Goal: Check status

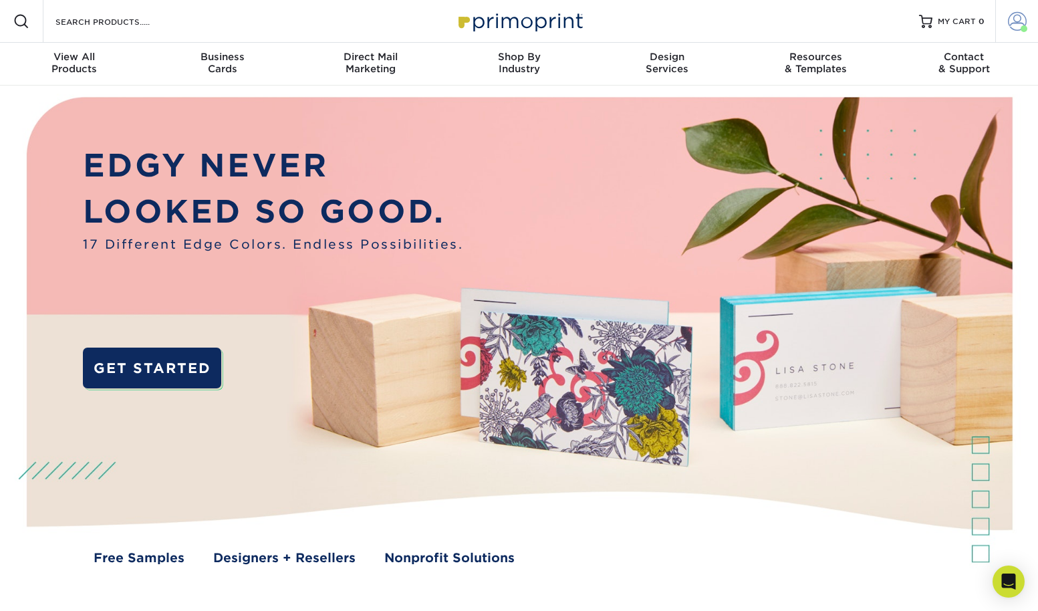
click at [1022, 16] on span at bounding box center [1017, 21] width 19 height 19
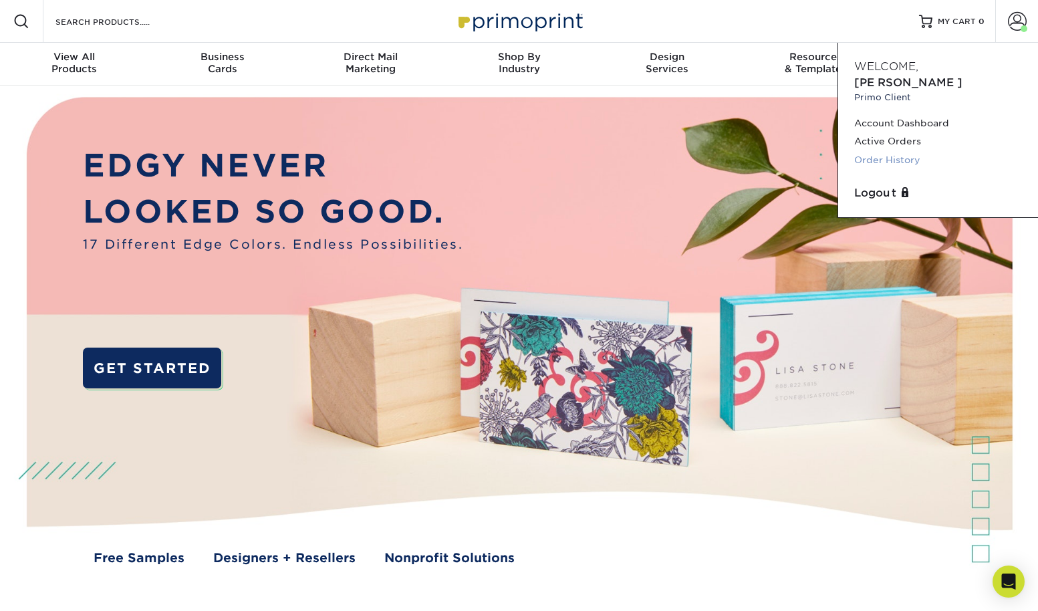
click at [888, 151] on link "Order History" at bounding box center [938, 160] width 168 height 18
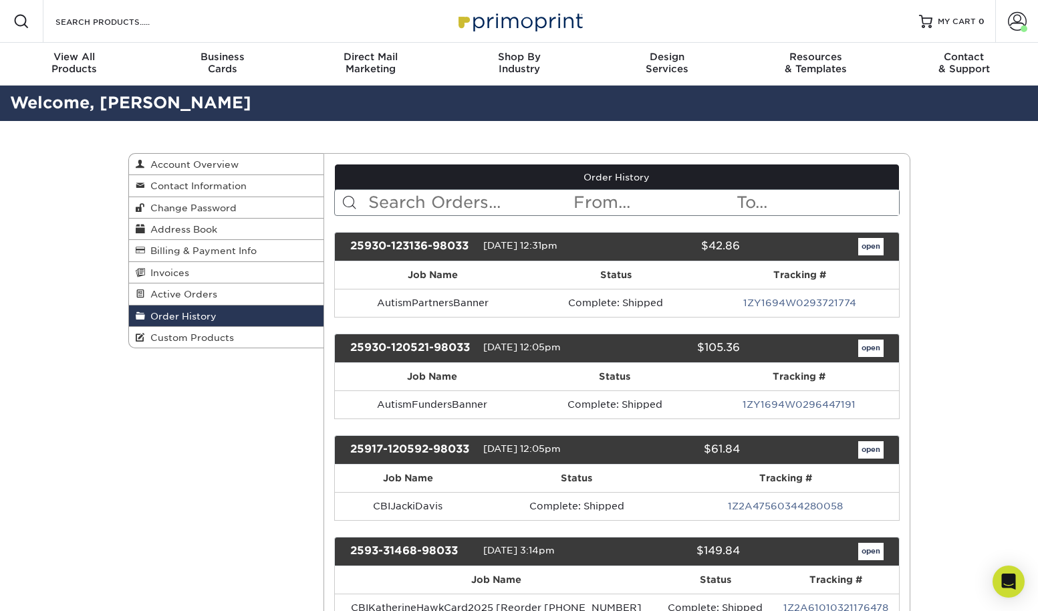
click at [440, 203] on input "text" at bounding box center [469, 202] width 205 height 25
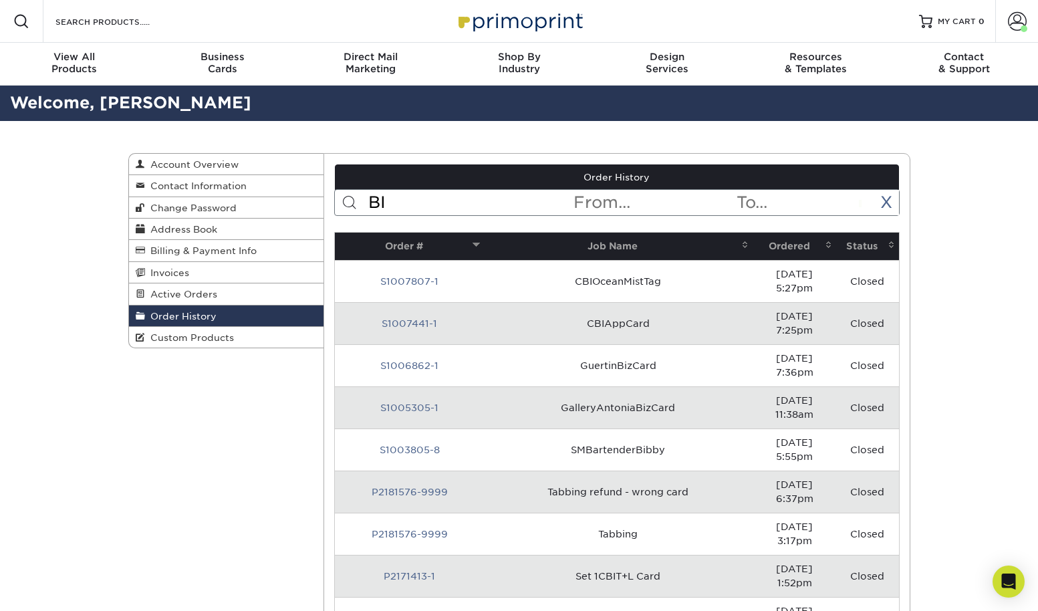
type input "B"
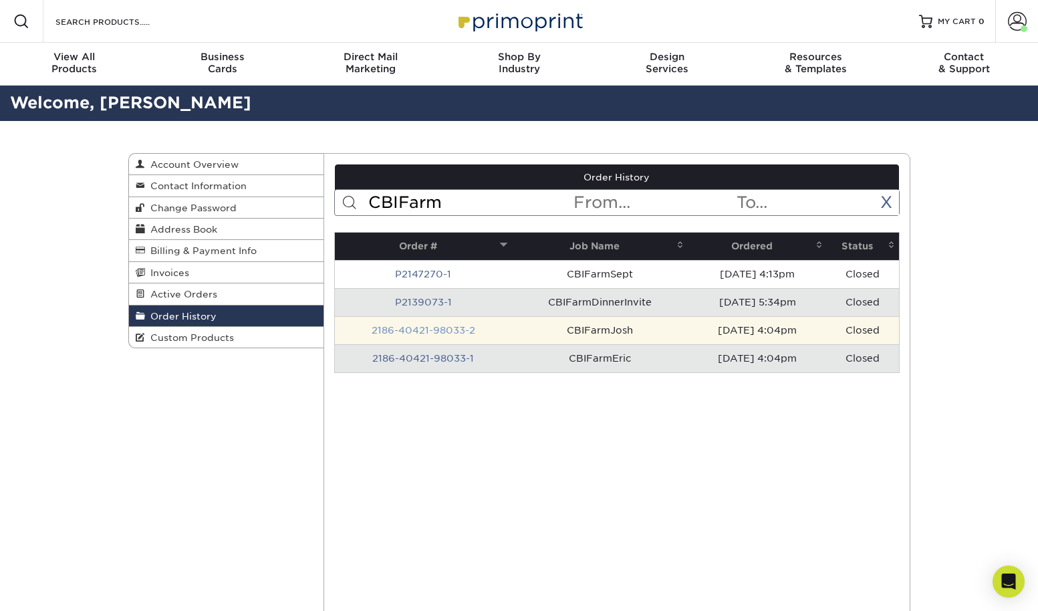
type input "CBIFarm"
click at [421, 326] on link "2186-40421-98033-2" at bounding box center [424, 330] width 104 height 11
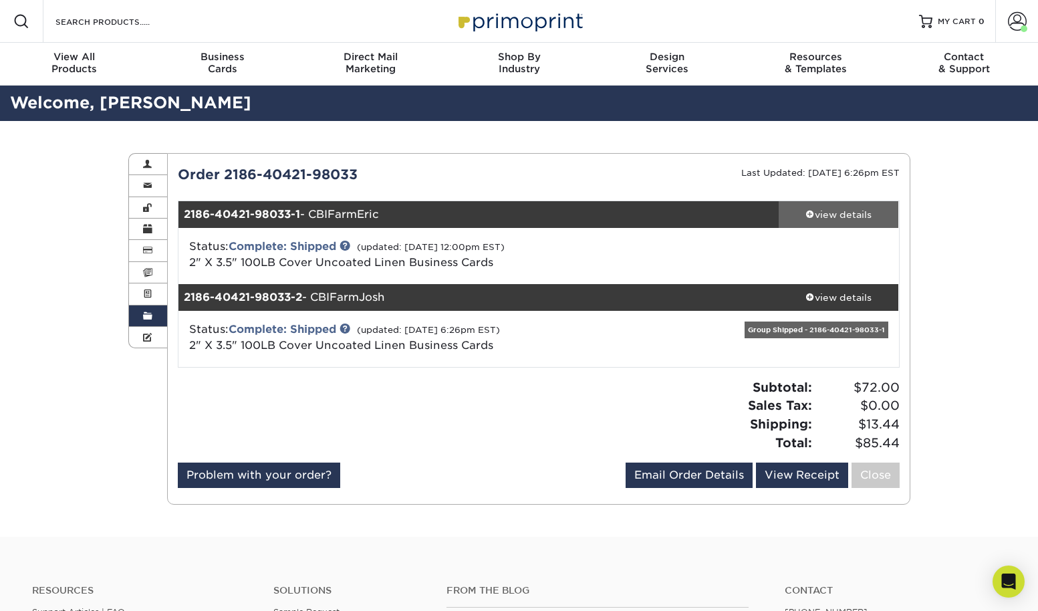
click at [833, 217] on div "view details" at bounding box center [839, 214] width 120 height 13
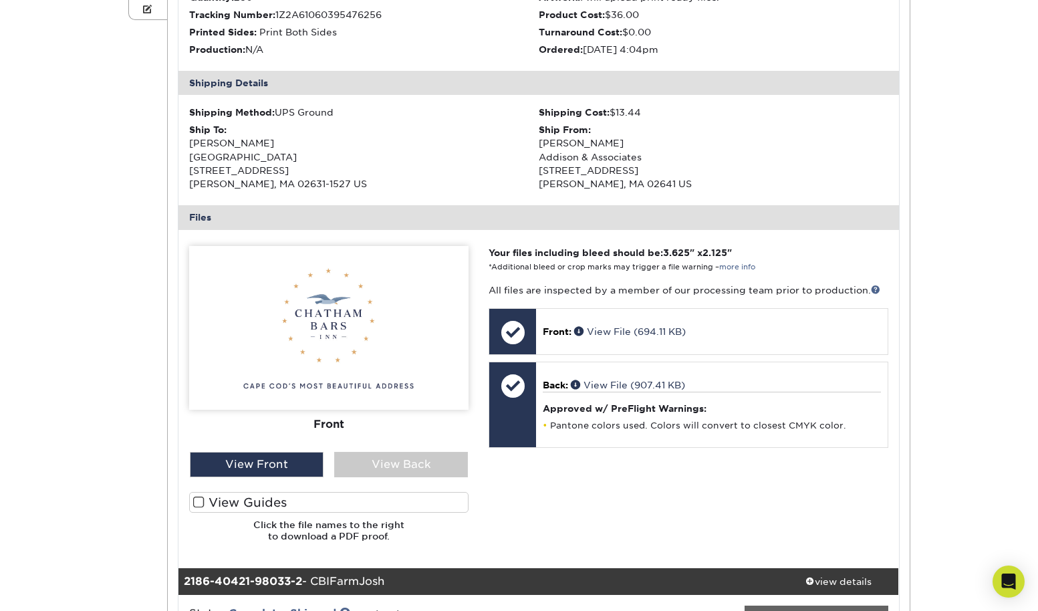
scroll to position [362, 0]
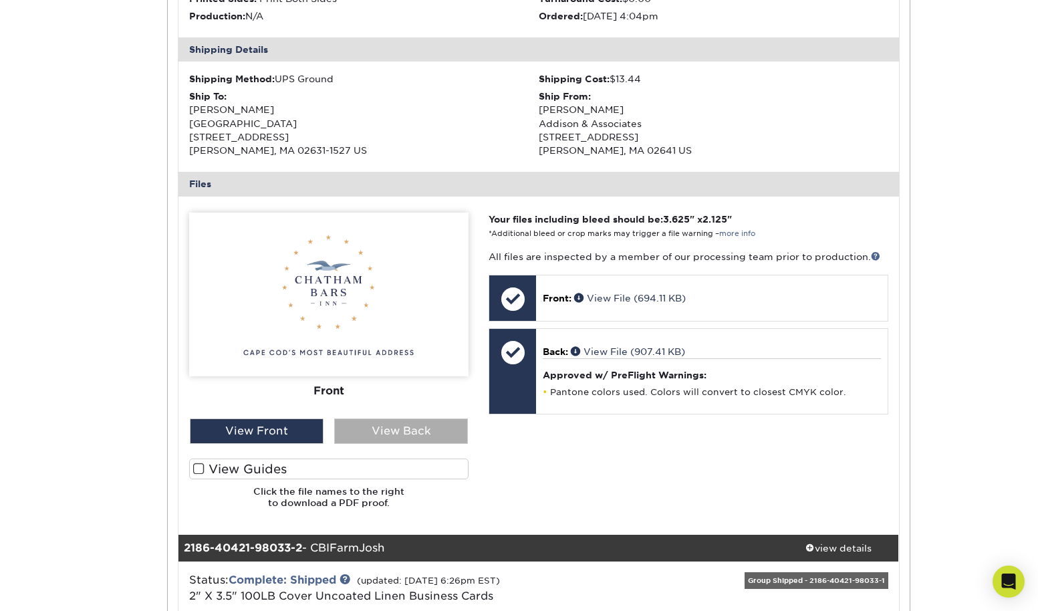
click at [412, 428] on div "View Back" at bounding box center [401, 430] width 134 height 25
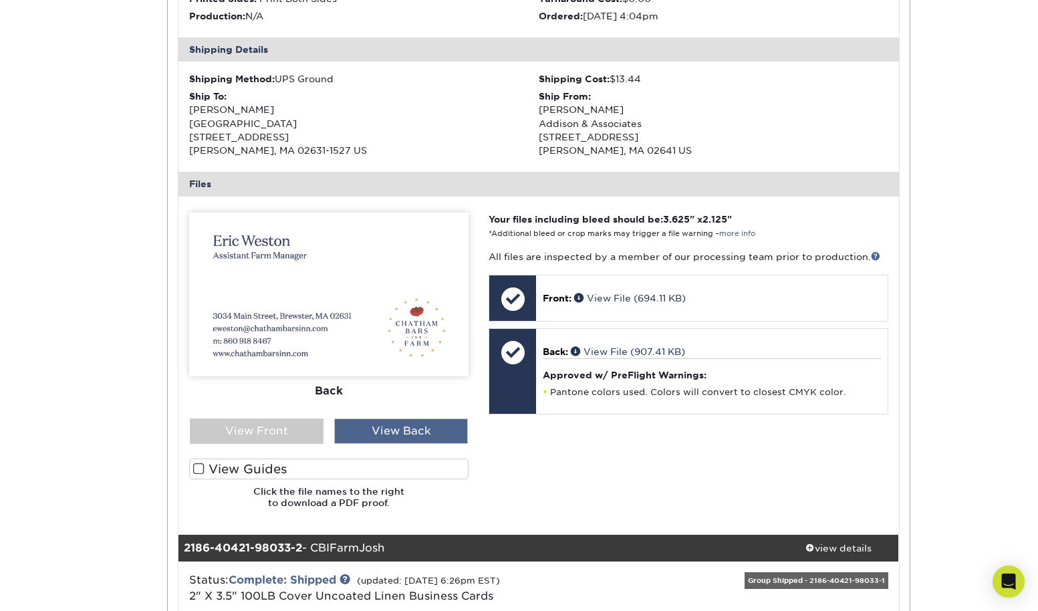
click at [412, 428] on div "View Back" at bounding box center [401, 430] width 134 height 25
click at [374, 350] on img at bounding box center [328, 295] width 279 height 164
click at [408, 330] on img at bounding box center [328, 295] width 279 height 164
click at [414, 325] on img at bounding box center [328, 295] width 279 height 164
click at [418, 313] on img at bounding box center [328, 295] width 279 height 164
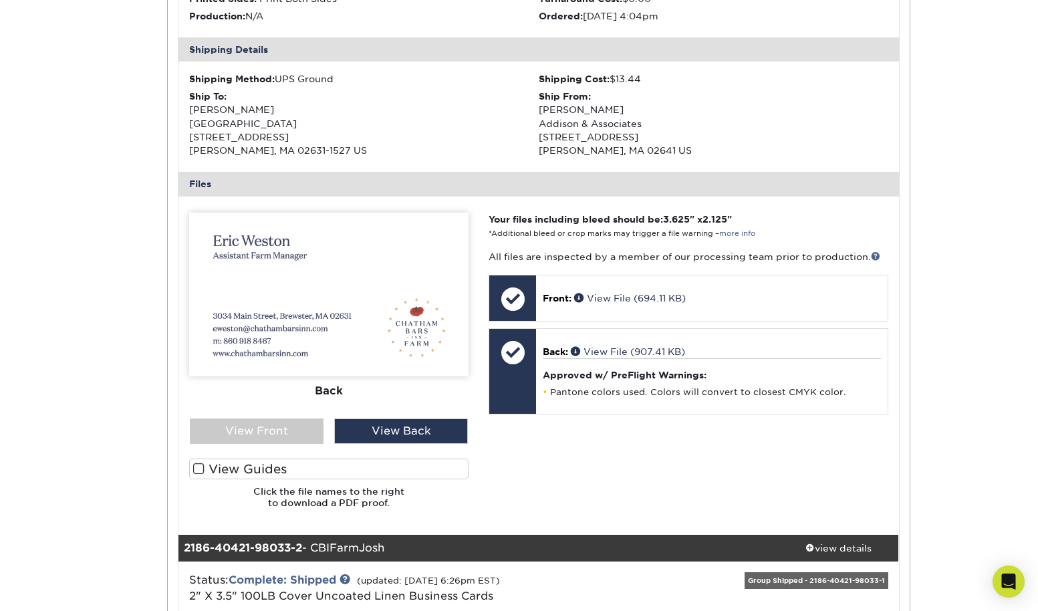
click at [418, 313] on img at bounding box center [328, 295] width 279 height 164
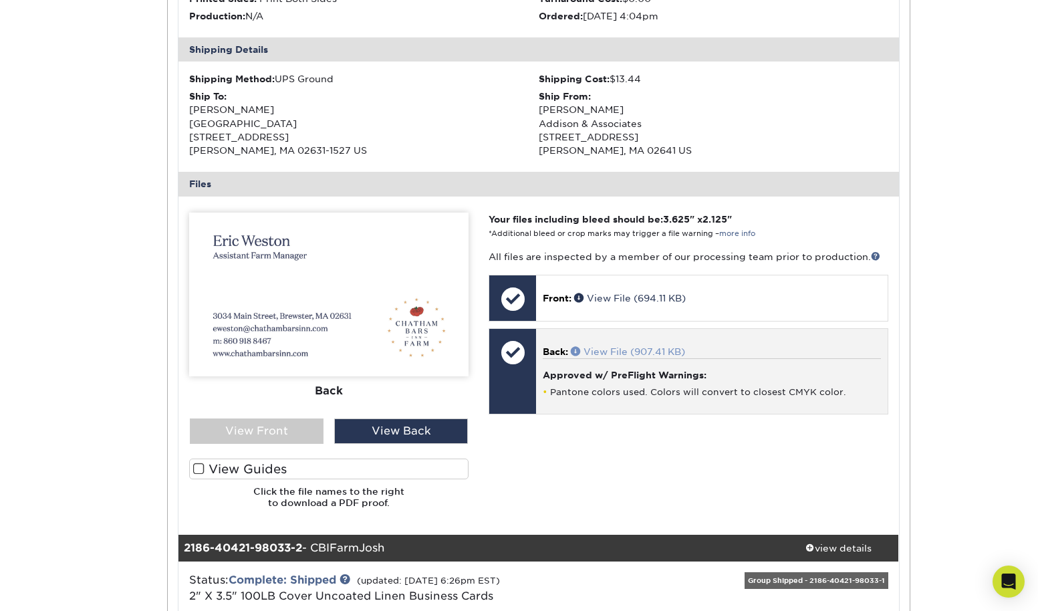
click at [592, 346] on link "View File (907.41 KB)" at bounding box center [628, 351] width 114 height 11
